Goal: Information Seeking & Learning: Learn about a topic

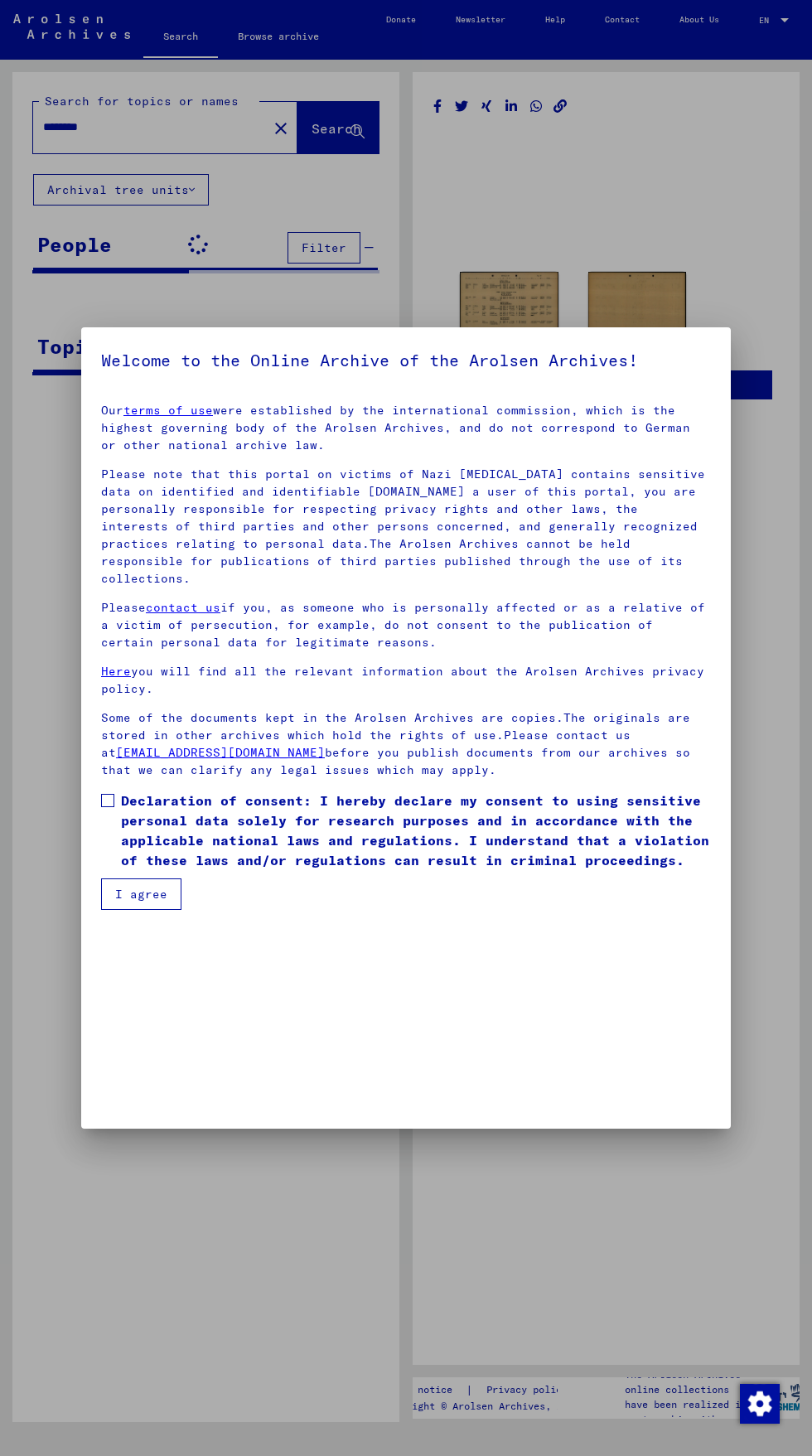
click at [768, 764] on div at bounding box center [406, 728] width 812 height 1456
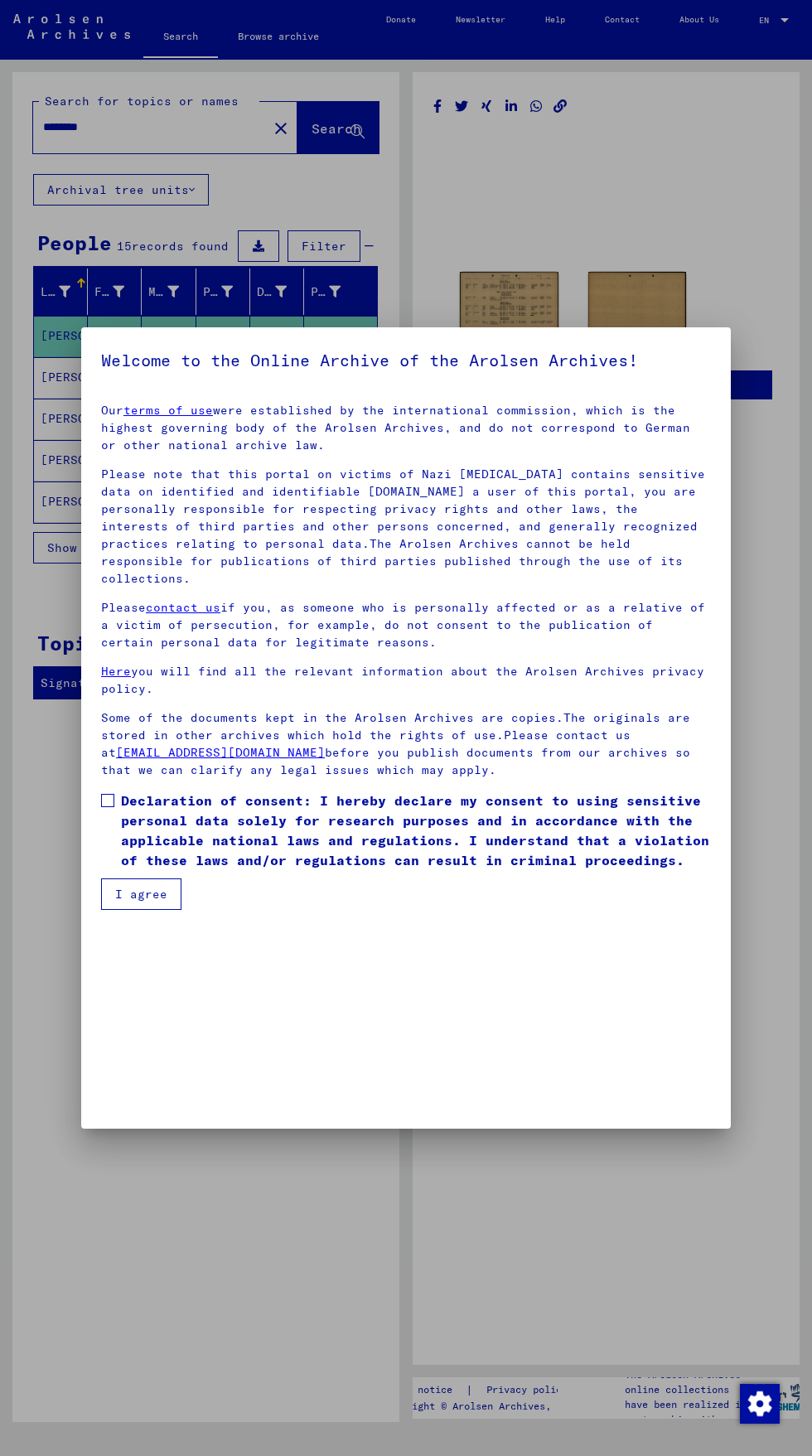
click at [164, 910] on button "I agree" at bounding box center [141, 894] width 80 height 32
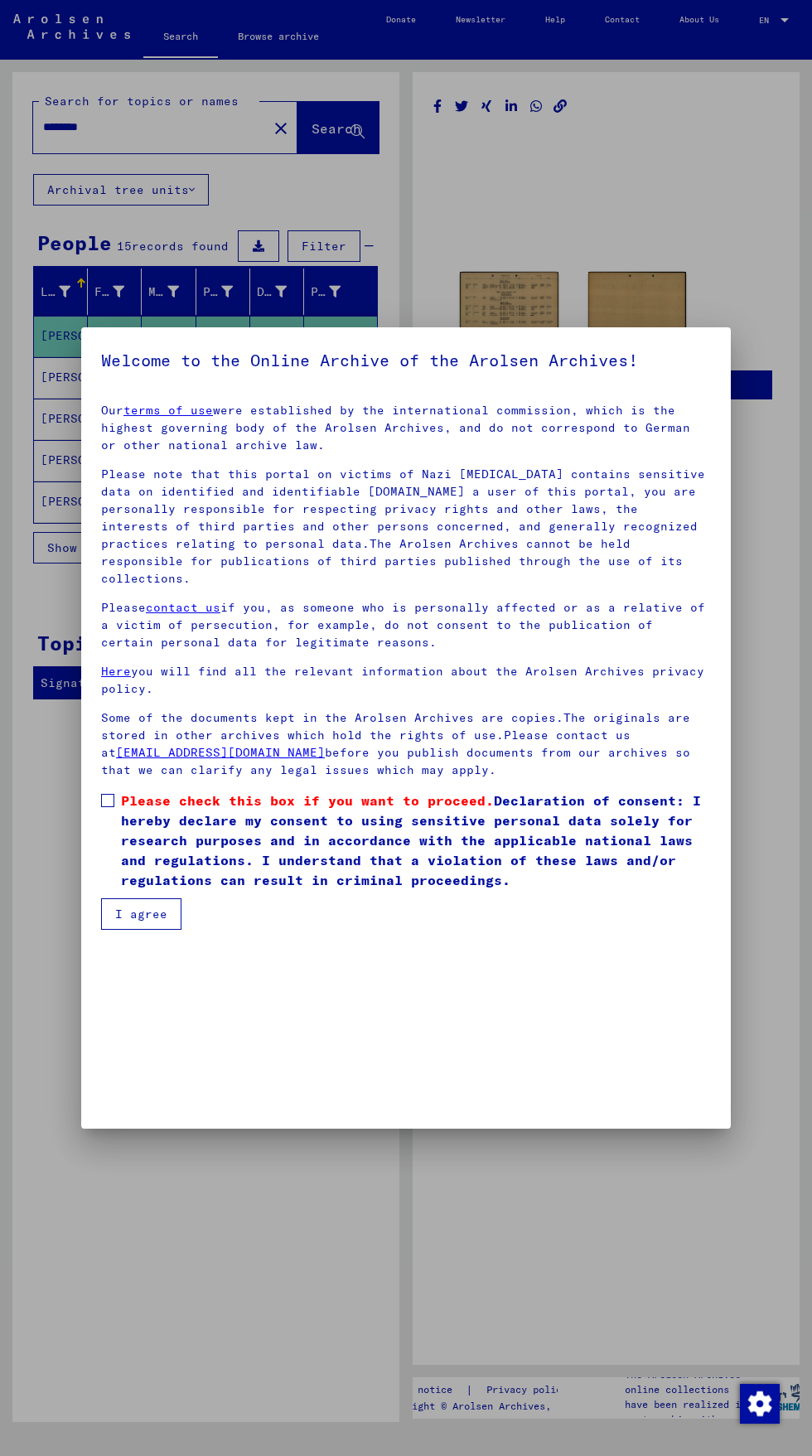
click at [108, 807] on span at bounding box center [108, 800] width 13 height 13
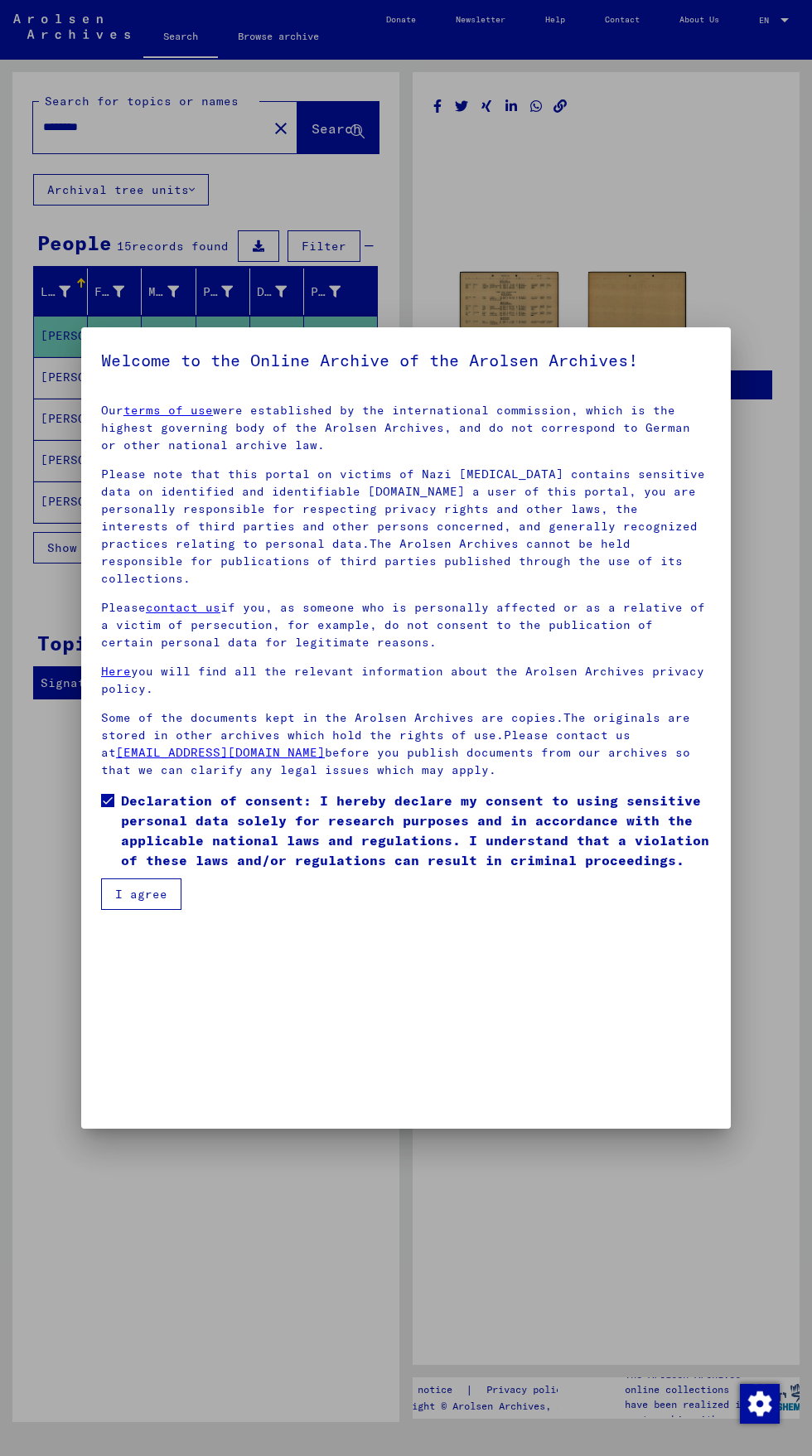
click at [154, 1109] on mat-dialog-container "Welcome to the Online Archive of the Arolsen Archives! Our terms of use were es…" at bounding box center [405, 727] width 649 height 801
click at [164, 910] on button "I agree" at bounding box center [141, 894] width 80 height 32
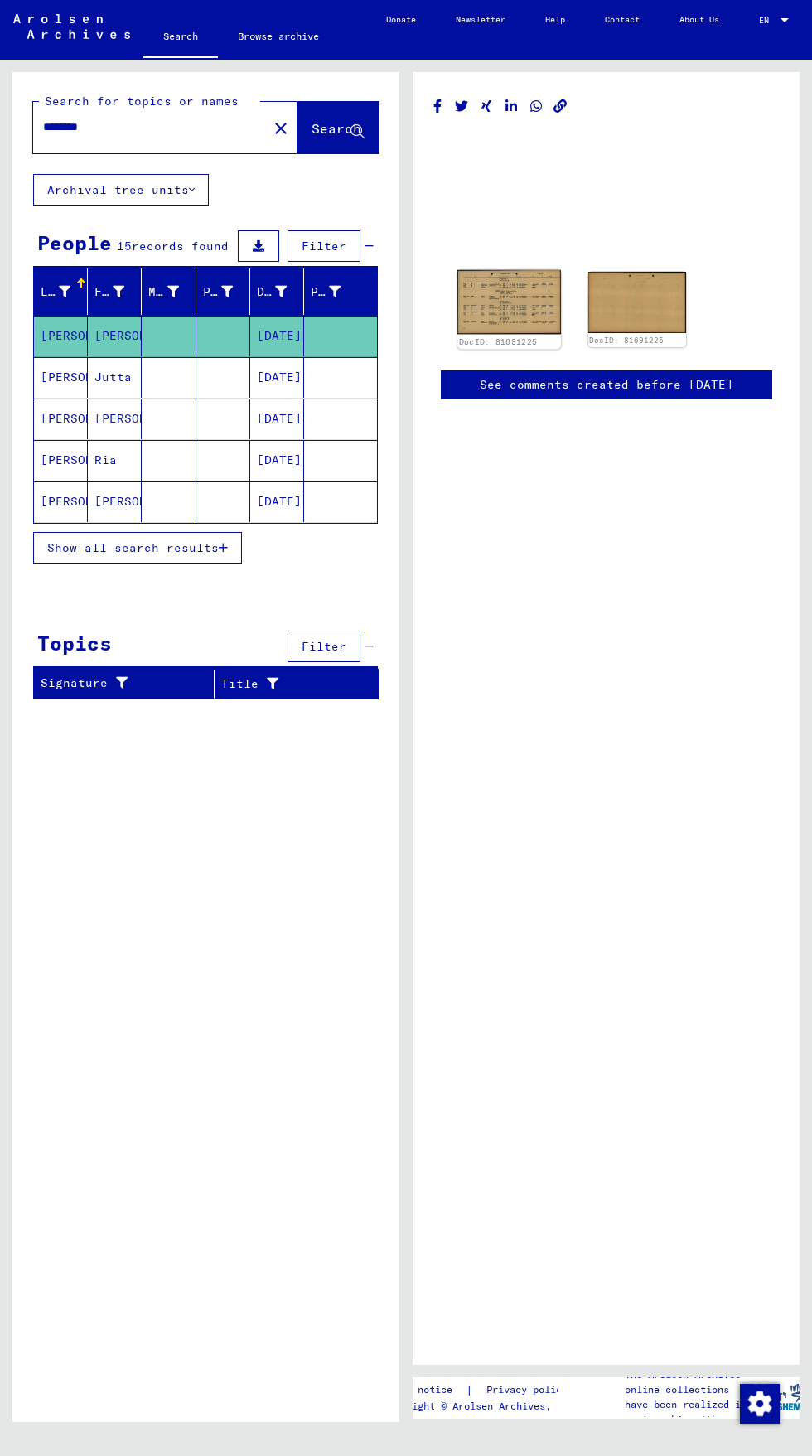
click at [506, 317] on img at bounding box center [508, 302] width 102 height 65
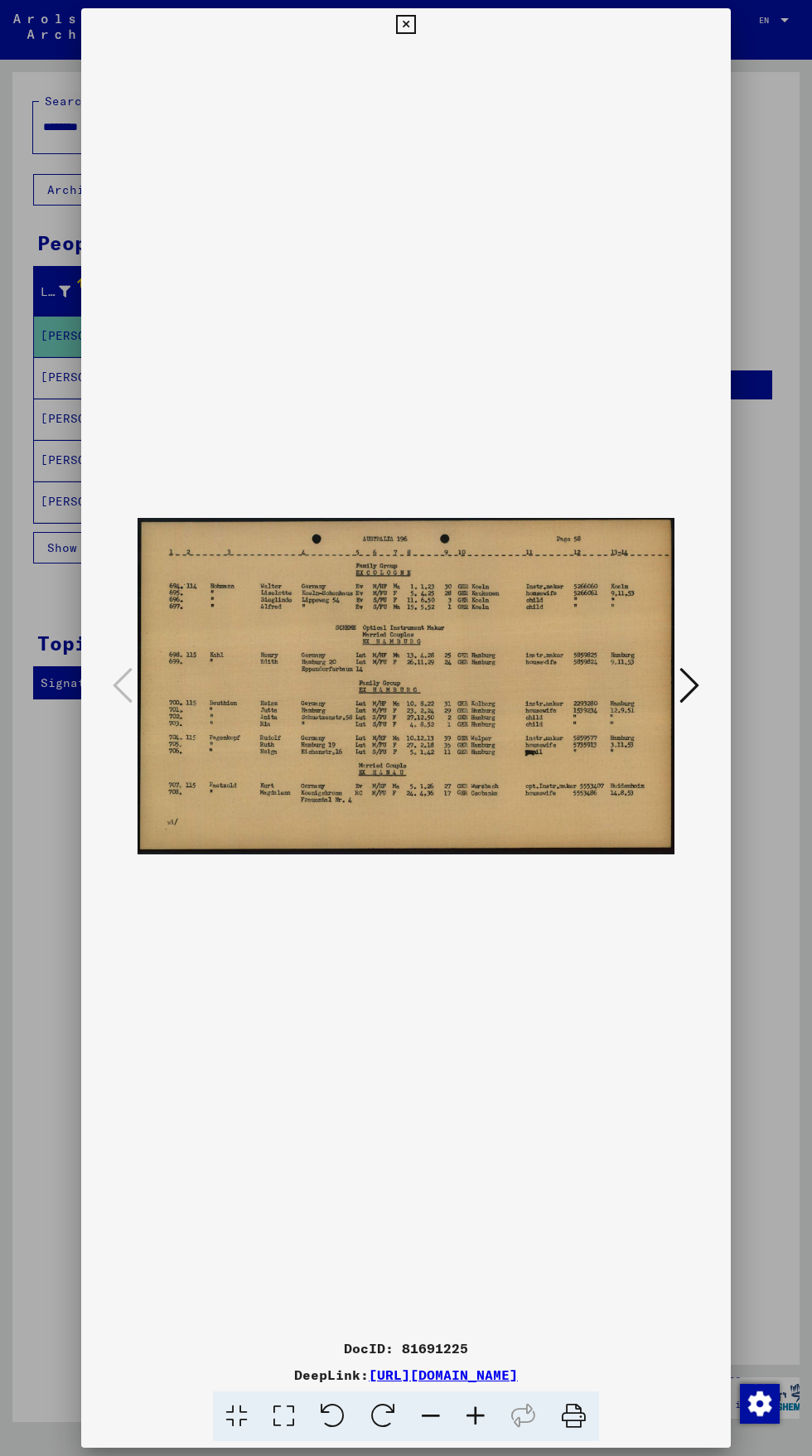
click at [692, 703] on icon at bounding box center [689, 686] width 20 height 40
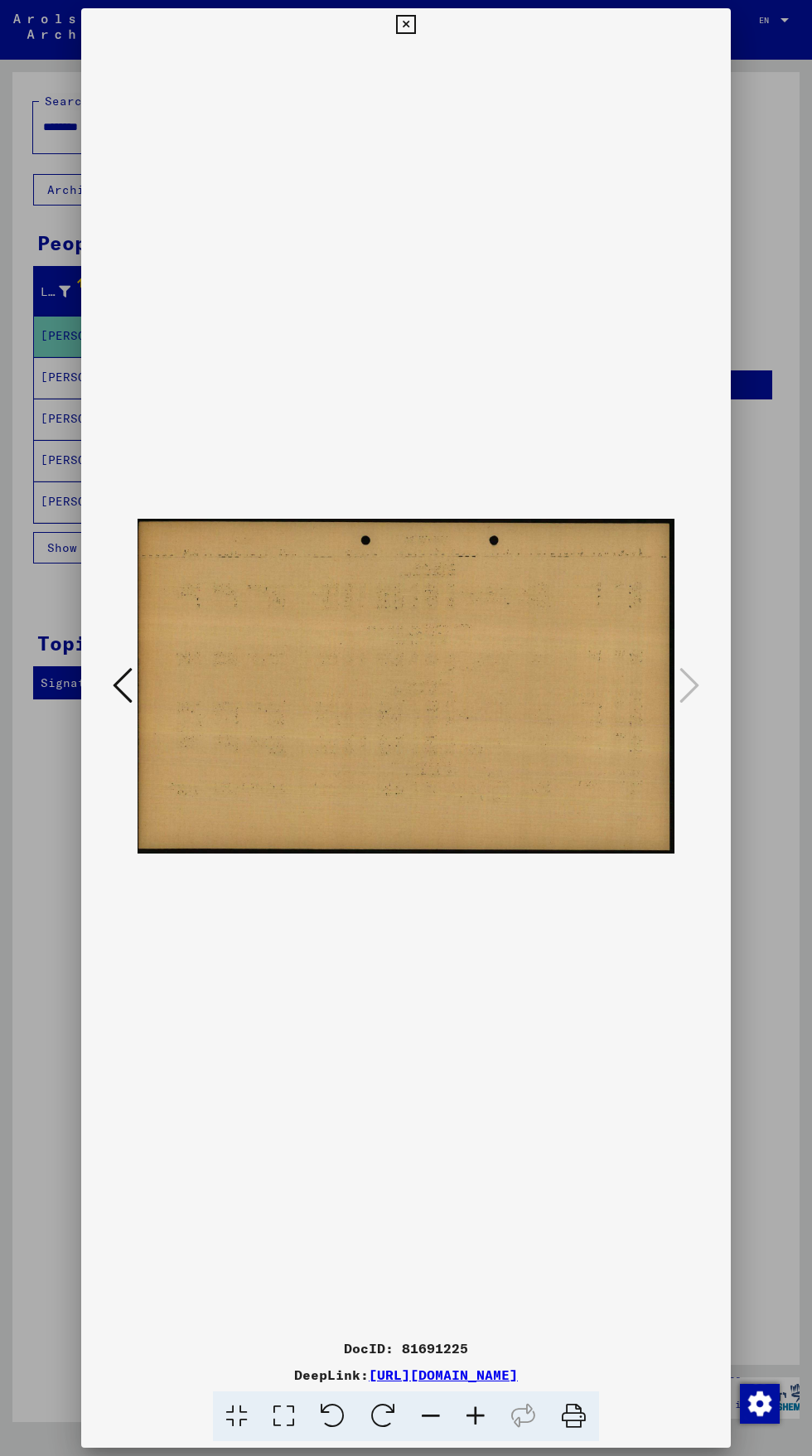
click at [126, 678] on icon at bounding box center [122, 686] width 20 height 40
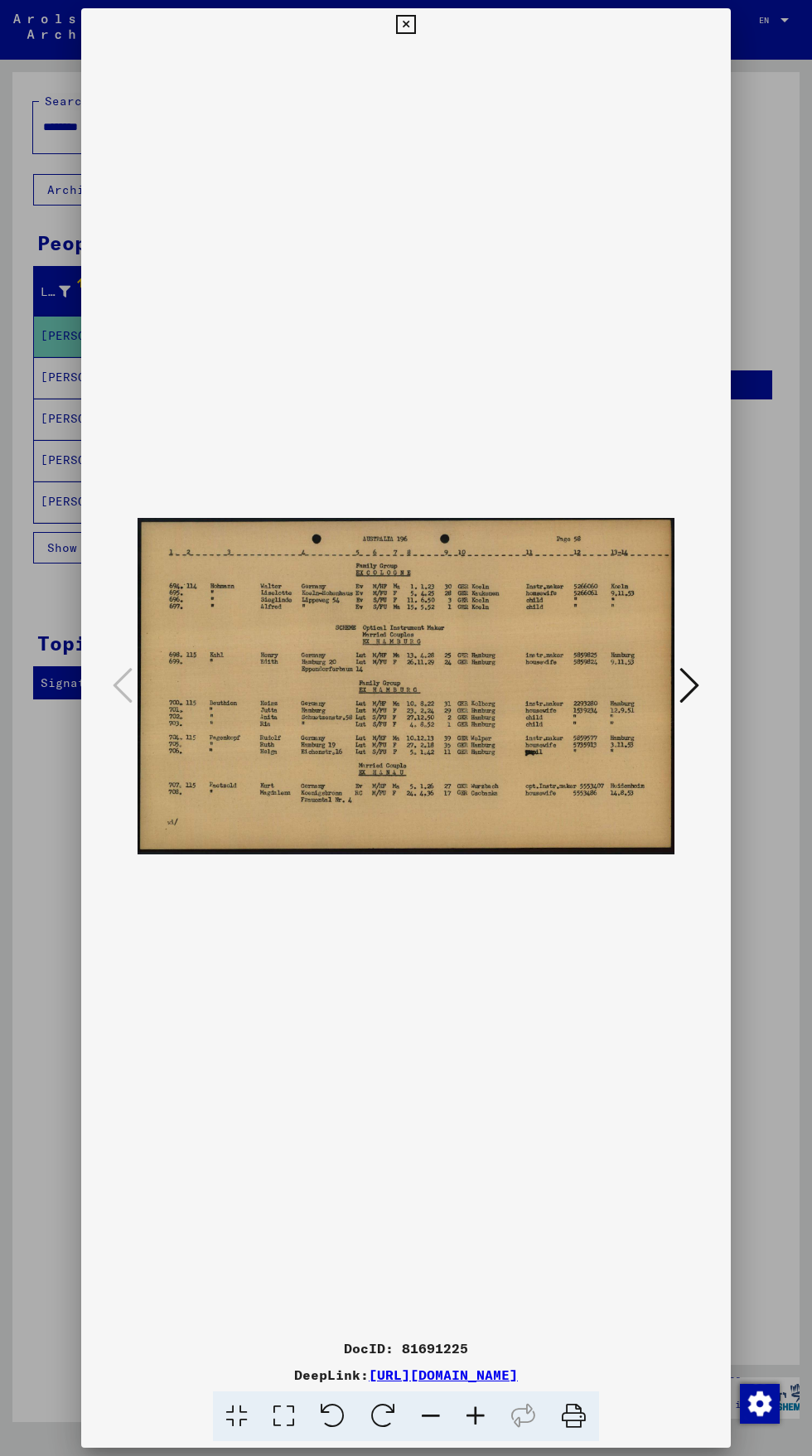
click at [46, 1052] on div at bounding box center [406, 728] width 812 height 1456
